Goal: Task Accomplishment & Management: Manage account settings

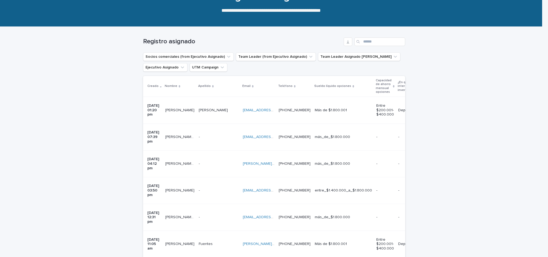
scroll to position [59, 0]
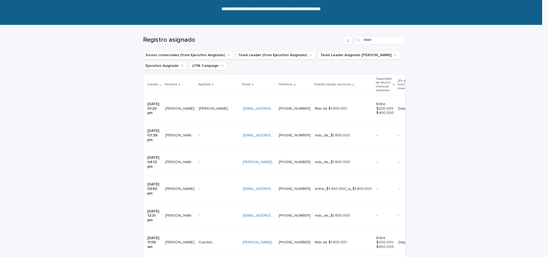
click at [166, 229] on td "[PERSON_NAME]" at bounding box center [179, 242] width 33 height 27
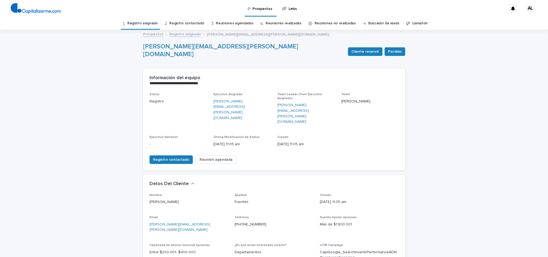
scroll to position [147, 0]
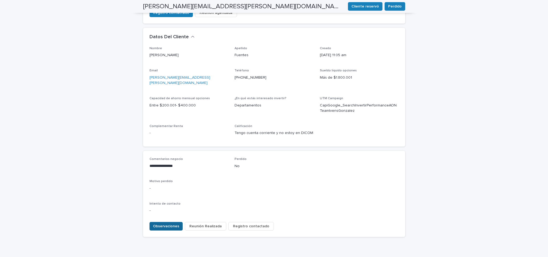
click at [172, 224] on span "Observaciones" at bounding box center [166, 226] width 26 height 5
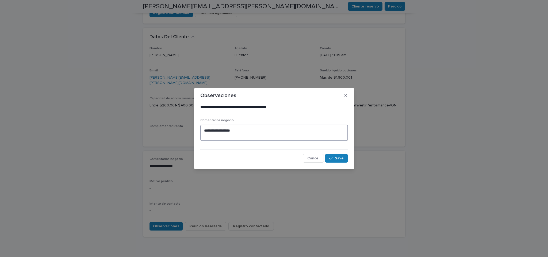
click at [239, 134] on textarea "**********" at bounding box center [274, 133] width 148 height 16
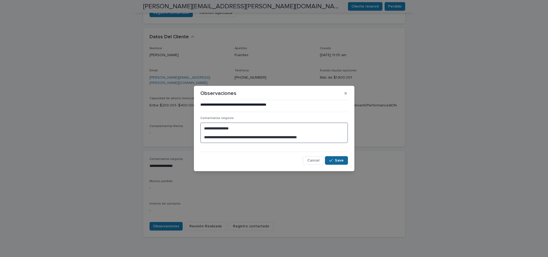
type textarea "**********"
click at [337, 161] on span "Save" at bounding box center [339, 161] width 9 height 4
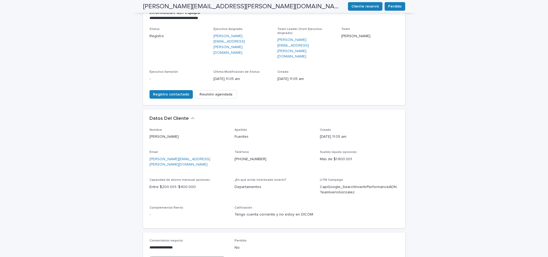
scroll to position [0, 0]
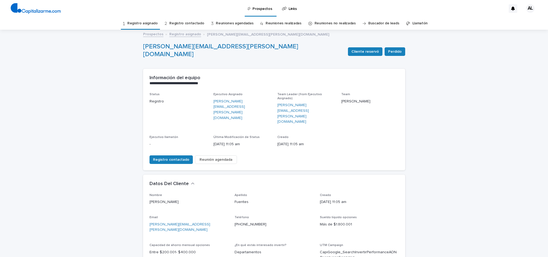
click at [148, 25] on link "Registro asignado" at bounding box center [142, 23] width 31 height 13
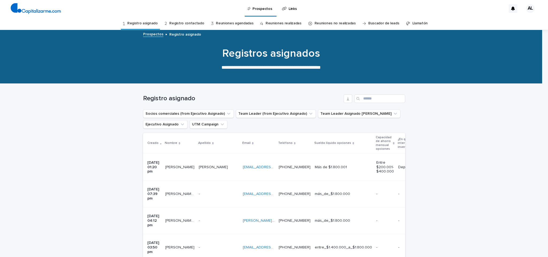
scroll to position [41, 0]
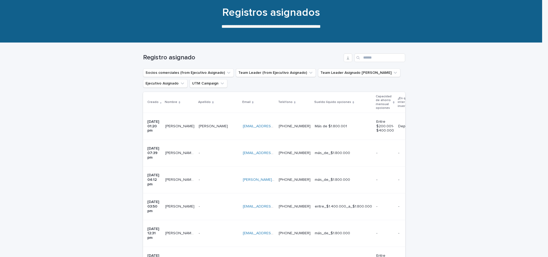
click at [154, 227] on p "[DATE] 12:31 pm" at bounding box center [154, 233] width 14 height 13
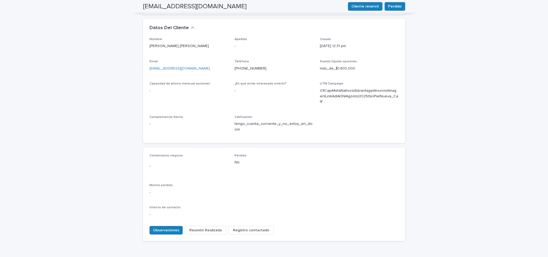
scroll to position [160, 0]
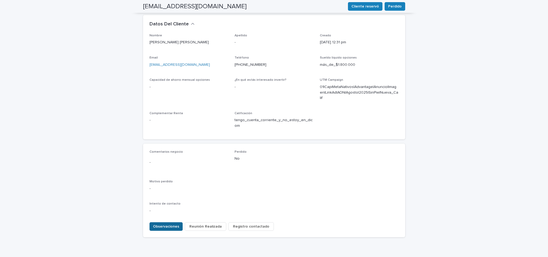
click at [161, 224] on span "Observaciones" at bounding box center [166, 226] width 26 height 5
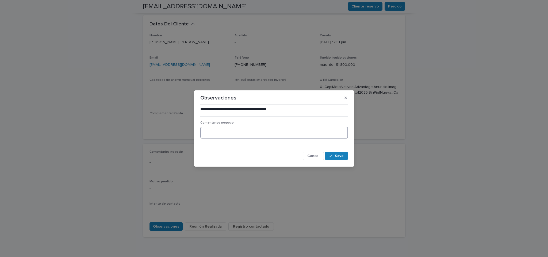
click at [211, 135] on textarea at bounding box center [274, 133] width 148 height 12
type textarea "**********"
click at [332, 157] on icon "button" at bounding box center [330, 156] width 3 height 4
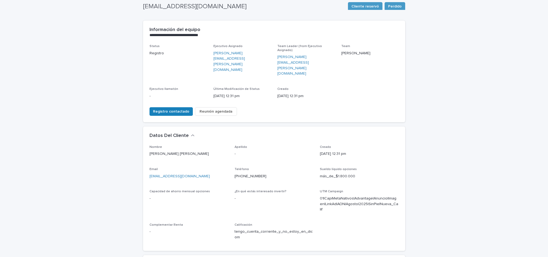
scroll to position [35, 0]
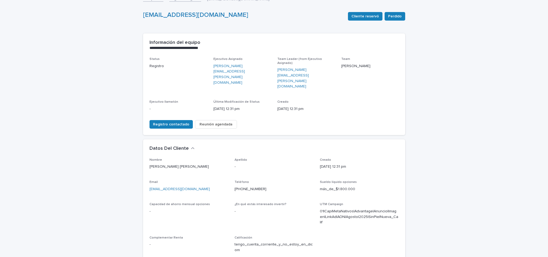
click at [222, 122] on span "Reunión agendada" at bounding box center [216, 124] width 33 height 5
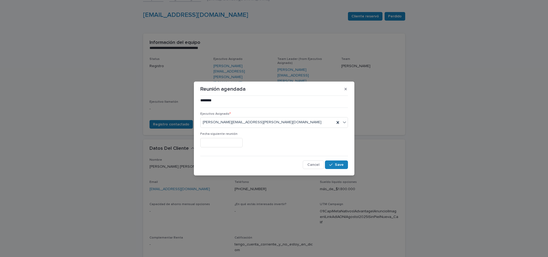
click at [233, 142] on input "text" at bounding box center [221, 142] width 42 height 9
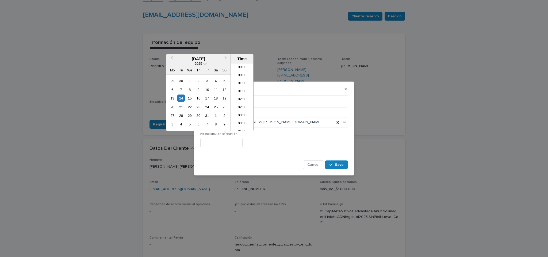
scroll to position [275, 0]
click at [190, 98] on div "15" at bounding box center [189, 98] width 7 height 7
click at [242, 104] on li "19:30" at bounding box center [242, 105] width 23 height 8
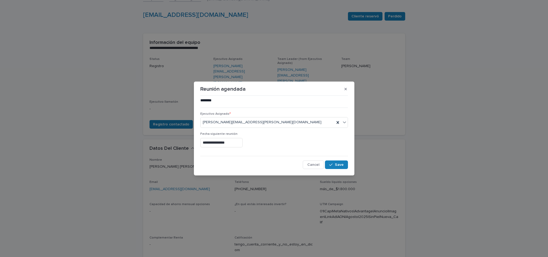
type input "**********"
click at [340, 165] on span "Save" at bounding box center [339, 165] width 9 height 4
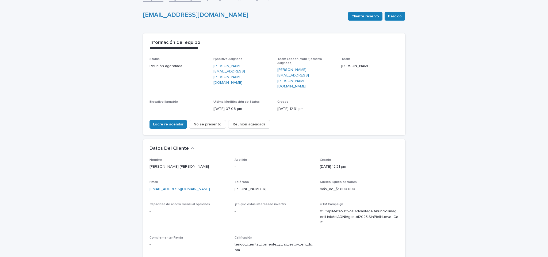
scroll to position [0, 0]
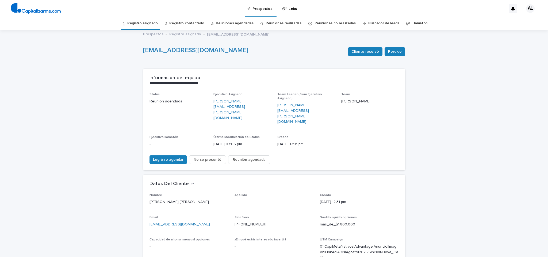
click at [141, 22] on link "Registro asignado" at bounding box center [142, 23] width 31 height 13
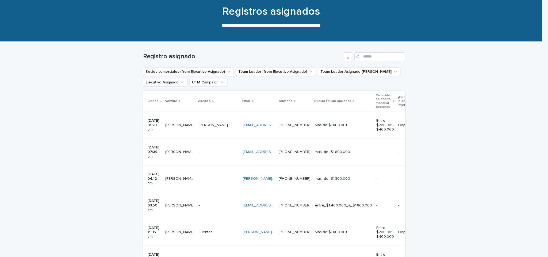
scroll to position [46, 0]
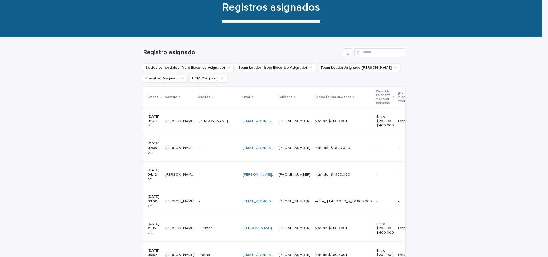
click at [174, 197] on div "[PERSON_NAME] C [PERSON_NAME]" at bounding box center [179, 201] width 29 height 9
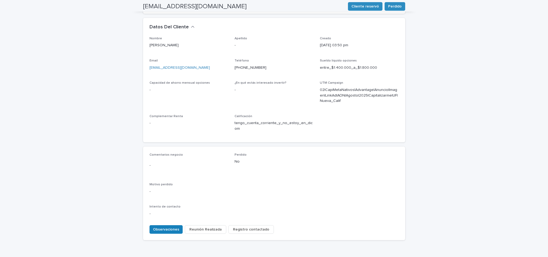
scroll to position [165, 0]
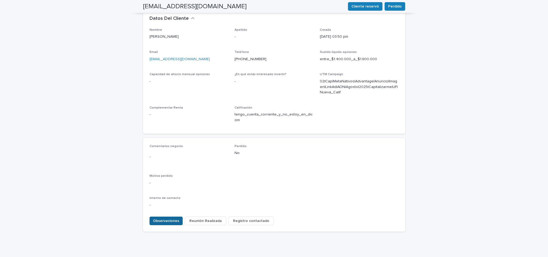
click at [164, 218] on span "Observaciones" at bounding box center [166, 220] width 26 height 5
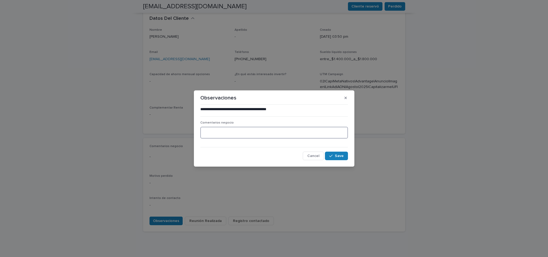
click at [220, 131] on textarea at bounding box center [274, 133] width 148 height 12
type textarea "**********"
click at [335, 157] on span "Save" at bounding box center [339, 156] width 9 height 4
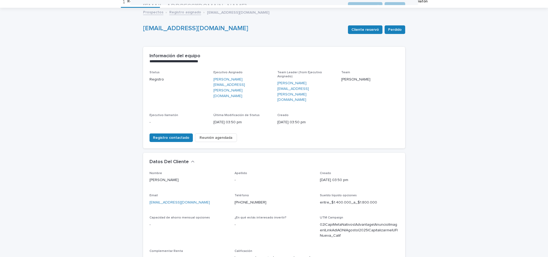
scroll to position [0, 0]
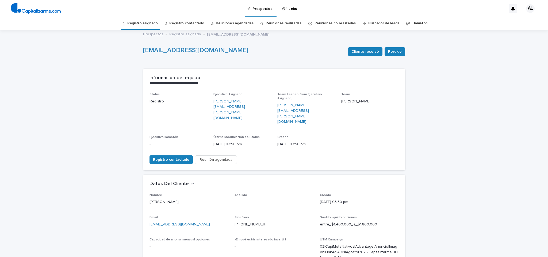
click at [146, 24] on link "Registro asignado" at bounding box center [142, 23] width 31 height 13
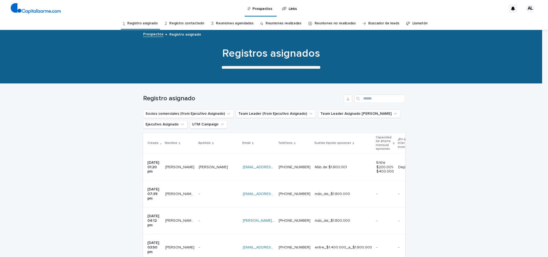
click at [161, 213] on div "[DATE] 04:12 pm" at bounding box center [154, 220] width 14 height 14
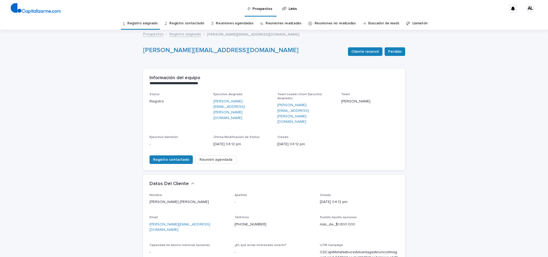
scroll to position [162, 0]
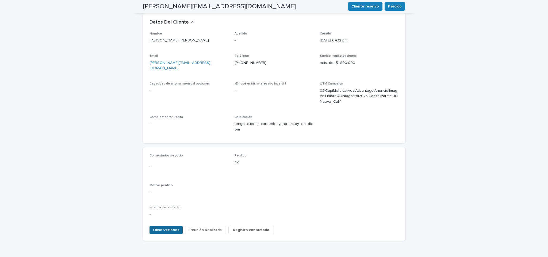
click at [165, 227] on span "Observaciones" at bounding box center [166, 229] width 26 height 5
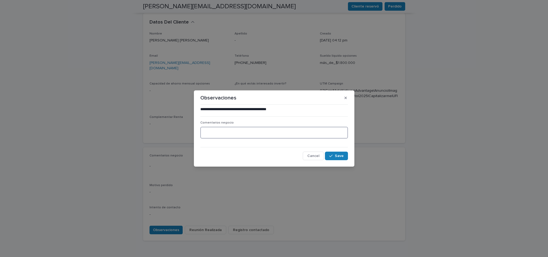
click at [233, 136] on textarea at bounding box center [274, 133] width 148 height 12
type textarea "**********"
click at [340, 157] on span "Save" at bounding box center [339, 156] width 9 height 4
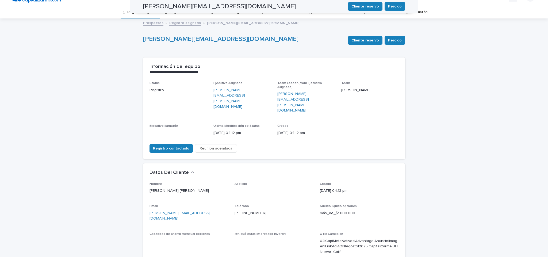
scroll to position [0, 0]
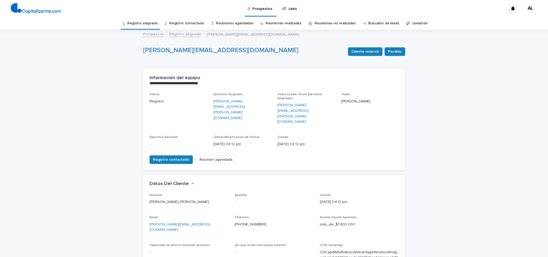
click at [143, 22] on link "Registro asignado" at bounding box center [142, 23] width 31 height 13
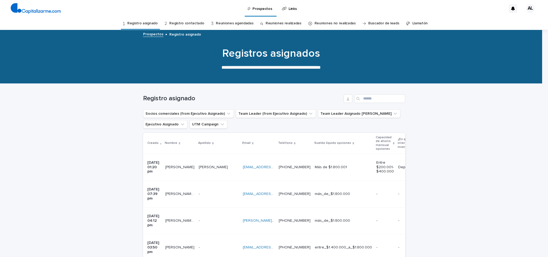
click at [175, 191] on p "[PERSON_NAME] [PERSON_NAME]" at bounding box center [180, 194] width 30 height 6
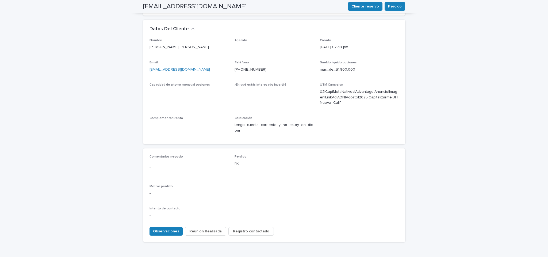
scroll to position [165, 0]
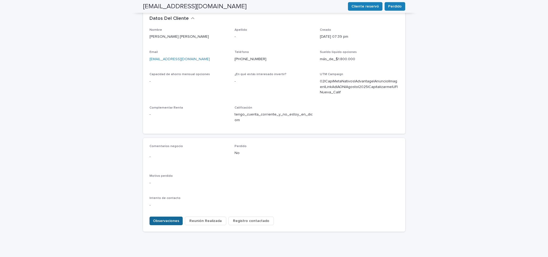
click at [159, 218] on span "Observaciones" at bounding box center [166, 220] width 26 height 5
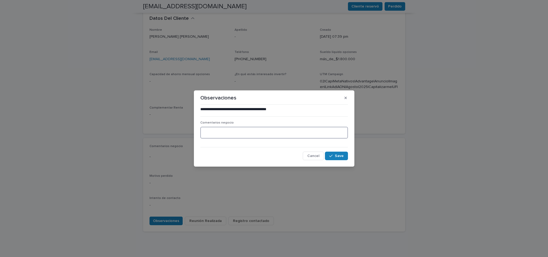
click at [224, 135] on textarea at bounding box center [274, 133] width 148 height 12
type textarea "**********"
click at [340, 155] on span "Save" at bounding box center [339, 156] width 9 height 4
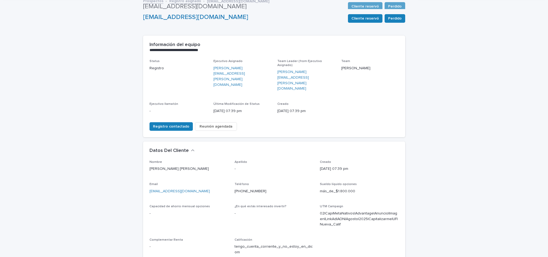
scroll to position [0, 0]
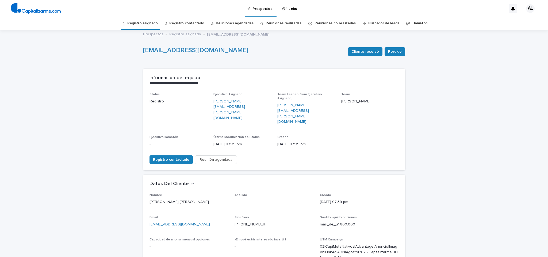
click at [136, 23] on link "Registro asignado" at bounding box center [142, 23] width 31 height 13
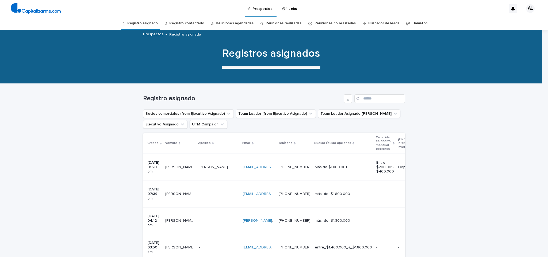
click at [190, 218] on p "[PERSON_NAME] [PERSON_NAME]" at bounding box center [180, 221] width 30 height 6
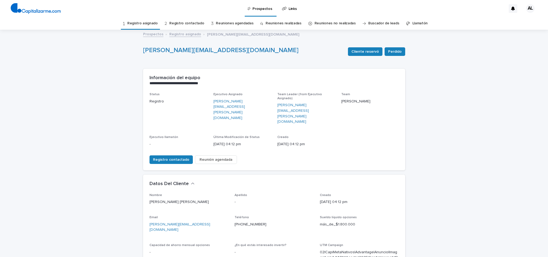
scroll to position [17, 0]
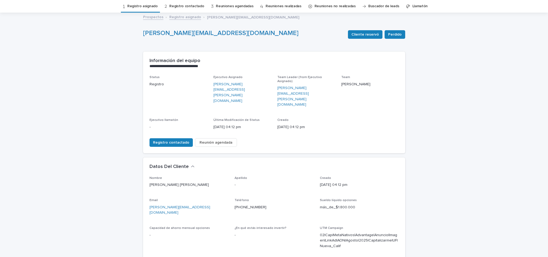
click at [204, 140] on span "Reunión agendada" at bounding box center [216, 142] width 33 height 5
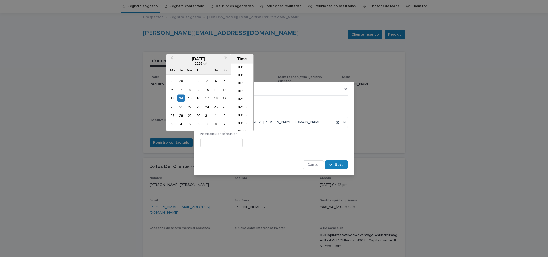
click at [231, 144] on input "text" at bounding box center [221, 142] width 42 height 9
click at [218, 97] on div "18" at bounding box center [215, 98] width 7 height 7
click at [215, 98] on div "18" at bounding box center [215, 98] width 7 height 7
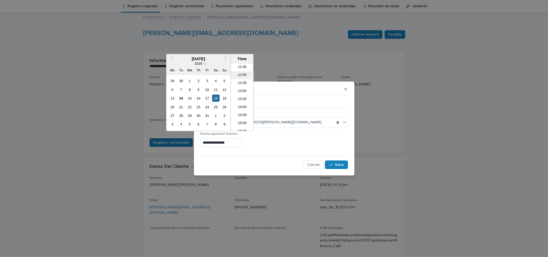
click at [238, 73] on li "12:00" at bounding box center [242, 75] width 23 height 8
type input "**********"
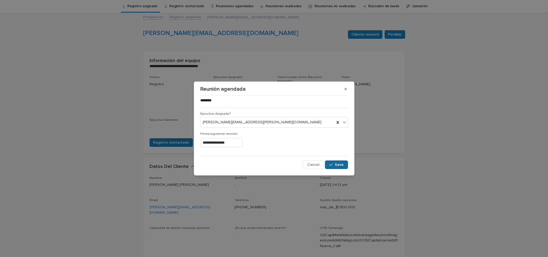
click at [337, 166] on span "Save" at bounding box center [339, 165] width 9 height 4
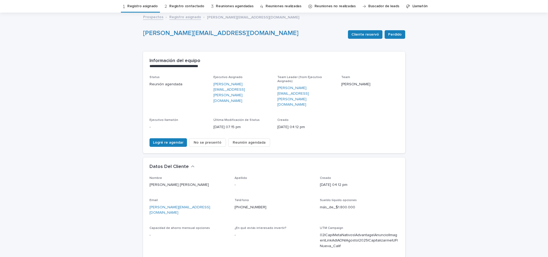
scroll to position [148, 0]
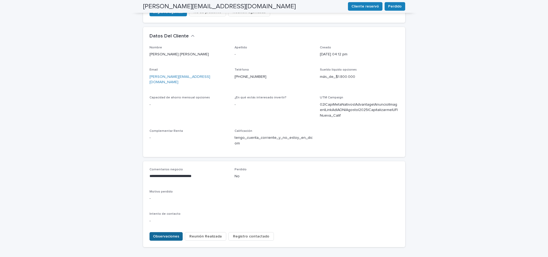
click at [168, 234] on span "Observaciones" at bounding box center [166, 236] width 26 height 5
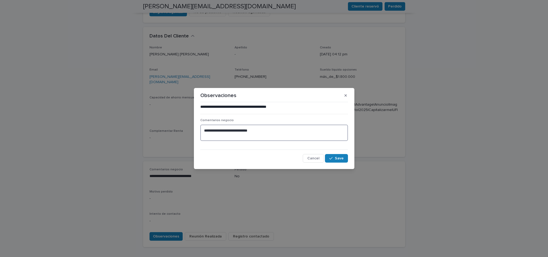
click at [211, 138] on textarea "**********" at bounding box center [274, 133] width 148 height 16
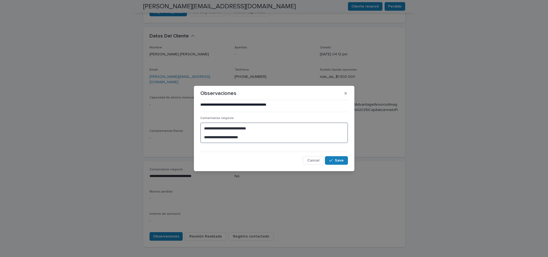
click at [230, 136] on textarea "**********" at bounding box center [274, 133] width 148 height 21
type textarea "**********"
click at [337, 160] on span "Save" at bounding box center [339, 161] width 9 height 4
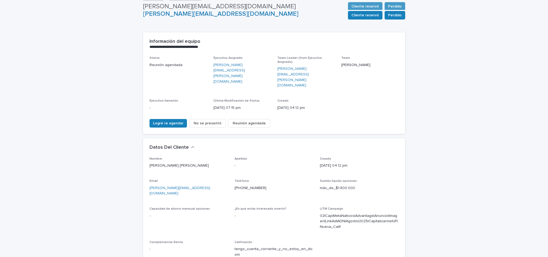
scroll to position [7, 0]
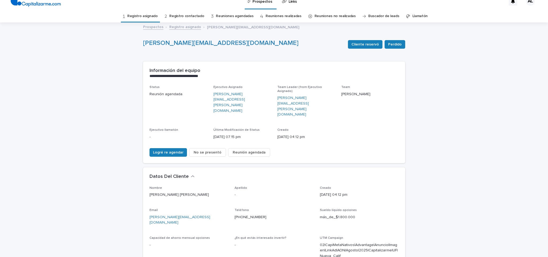
click at [151, 14] on link "Registro asignado" at bounding box center [142, 16] width 31 height 13
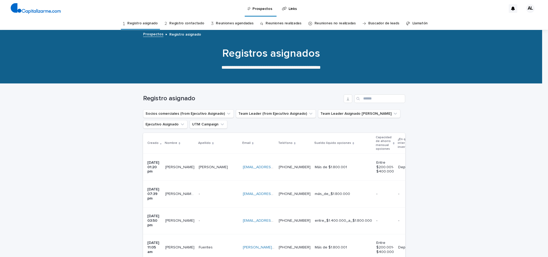
click at [177, 169] on div "[PERSON_NAME]" at bounding box center [179, 167] width 29 height 9
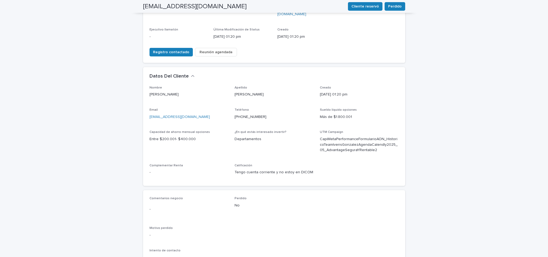
scroll to position [160, 0]
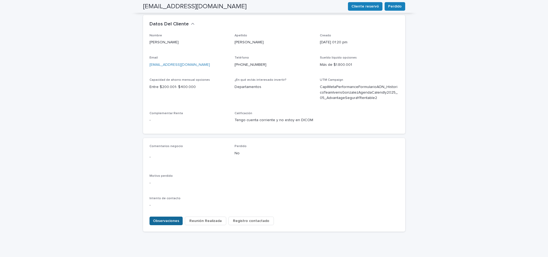
click at [169, 218] on span "Observaciones" at bounding box center [166, 220] width 26 height 5
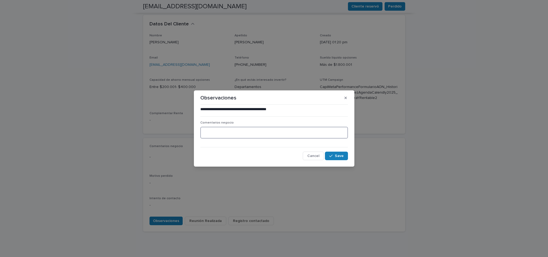
click at [218, 134] on textarea at bounding box center [274, 133] width 148 height 12
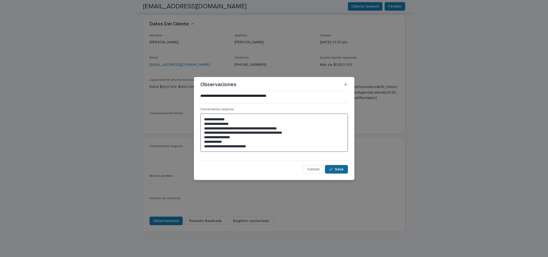
type textarea "**********"
click at [339, 166] on button "Save" at bounding box center [336, 169] width 23 height 9
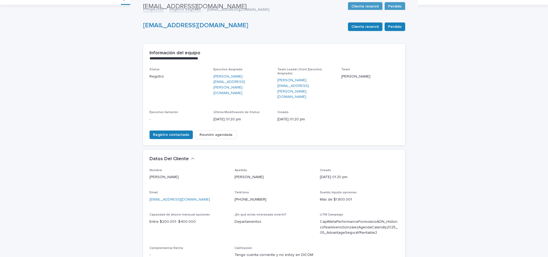
scroll to position [21, 0]
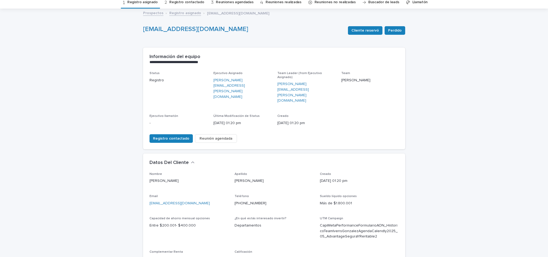
click at [204, 136] on span "Reunión agendada" at bounding box center [216, 138] width 33 height 5
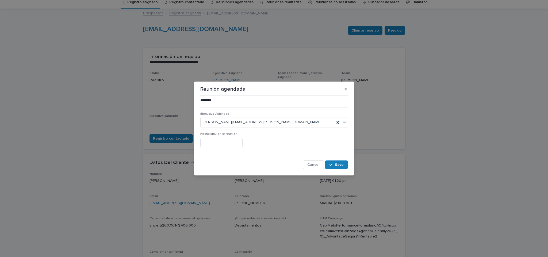
click at [243, 142] on input "text" at bounding box center [221, 142] width 42 height 9
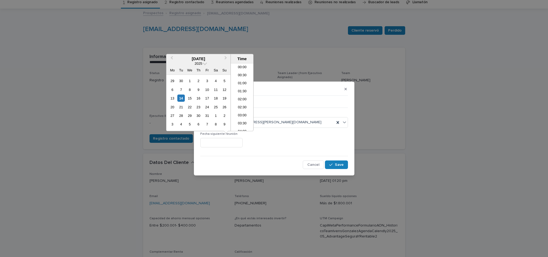
scroll to position [275, 0]
click at [190, 97] on div "15" at bounding box center [189, 98] width 7 height 7
click at [240, 100] on li "11:00" at bounding box center [242, 100] width 23 height 8
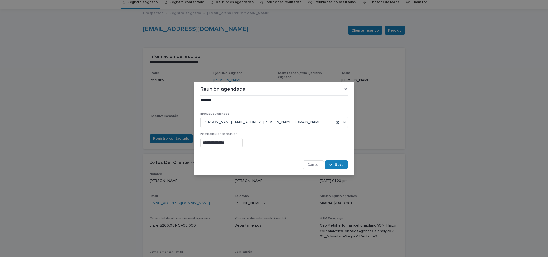
type input "**********"
click at [338, 166] on span "Save" at bounding box center [339, 165] width 9 height 4
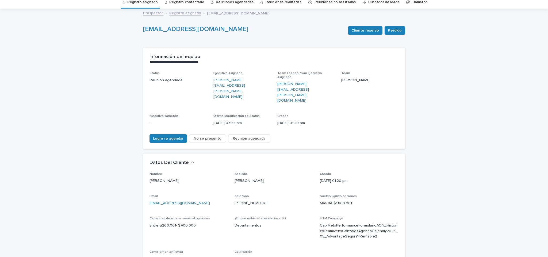
click at [248, 136] on span "Reunión agendada" at bounding box center [249, 138] width 33 height 5
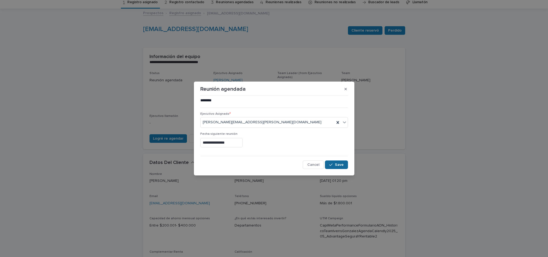
click at [335, 166] on div "button" at bounding box center [331, 165] width 5 height 4
